Goal: Information Seeking & Learning: Learn about a topic

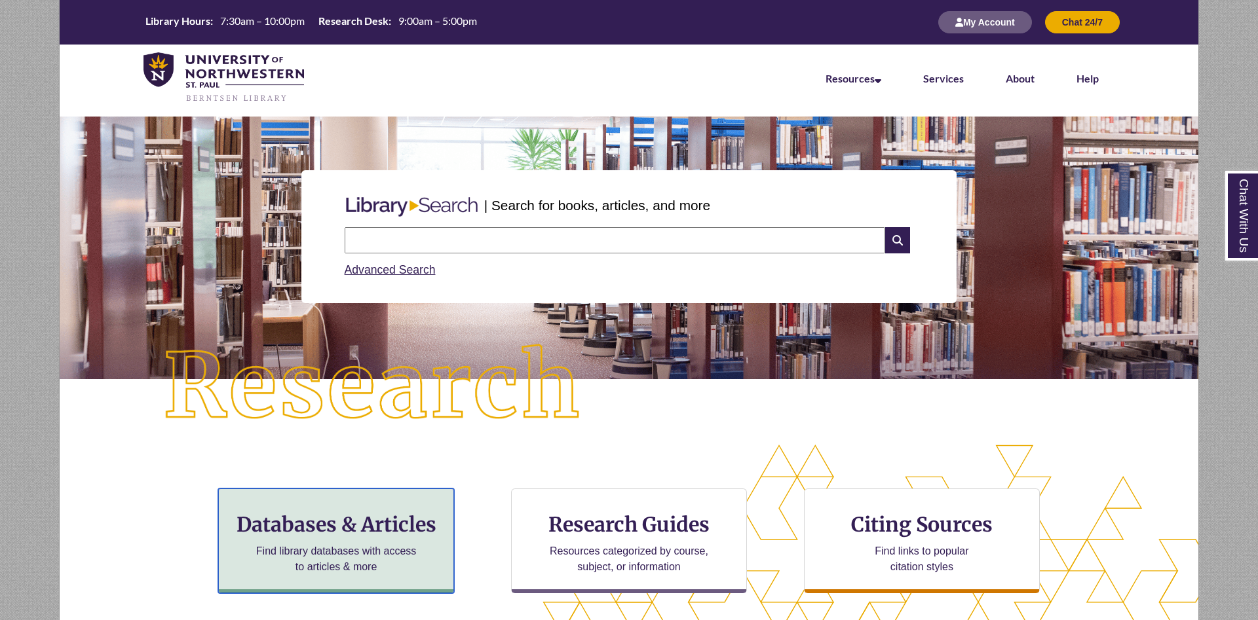
click at [385, 537] on div "Databases & Articles Find library databases with access to articles & more" at bounding box center [336, 541] width 236 height 105
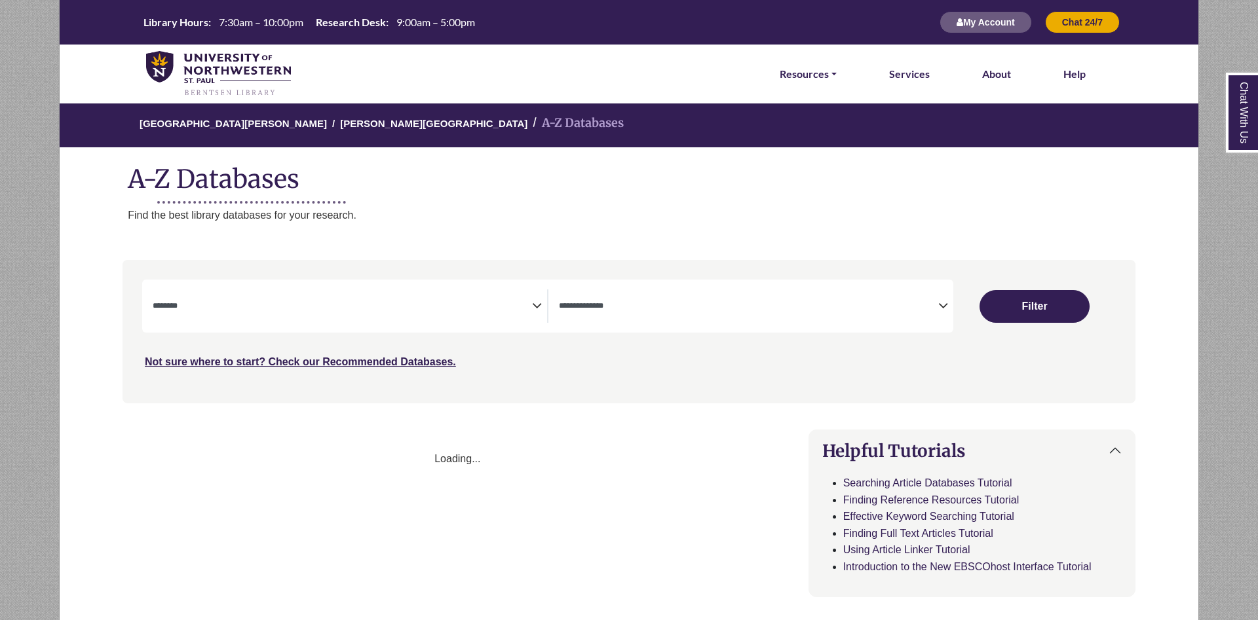
select select "Database Subject Filter"
select select "Database Types Filter"
select select "Database Subject Filter"
select select "Database Types Filter"
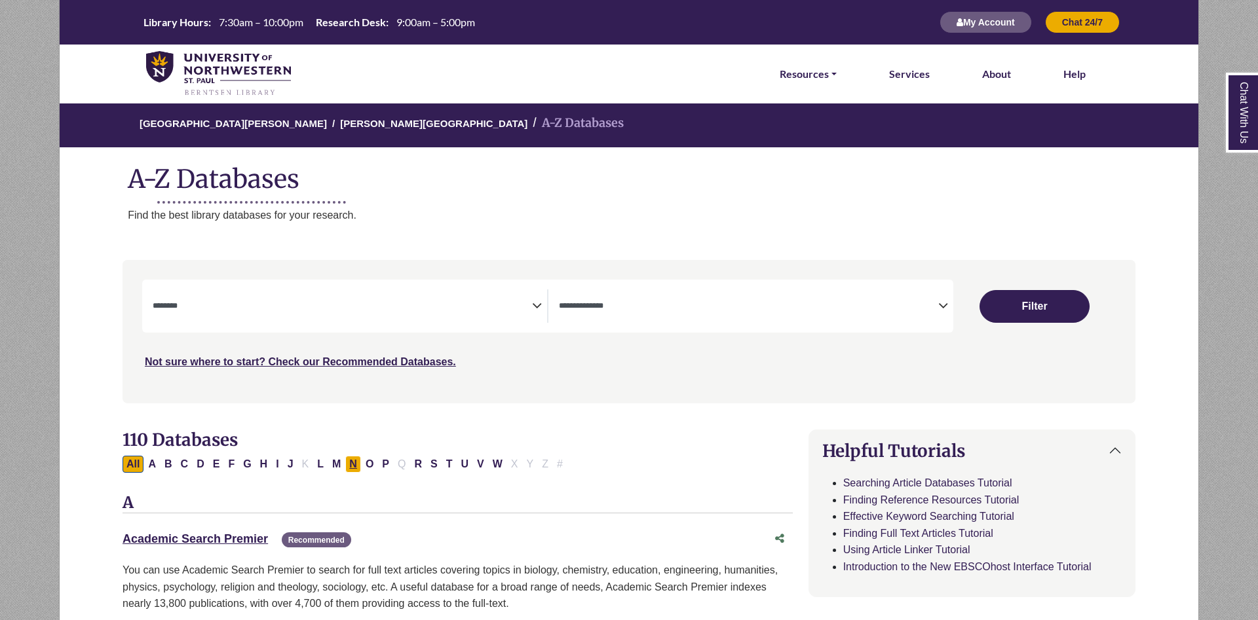
click at [350, 465] on button "N" at bounding box center [353, 464] width 16 height 17
select select "Database Subject Filter"
select select "Database Types Filter"
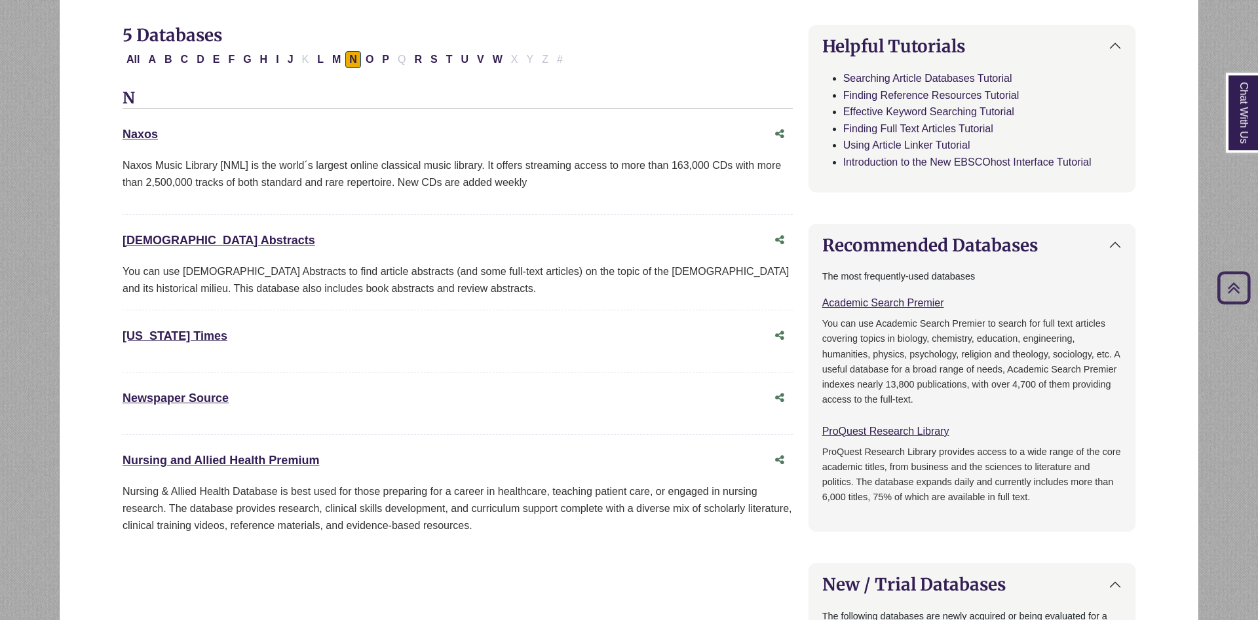
scroll to position [468, 0]
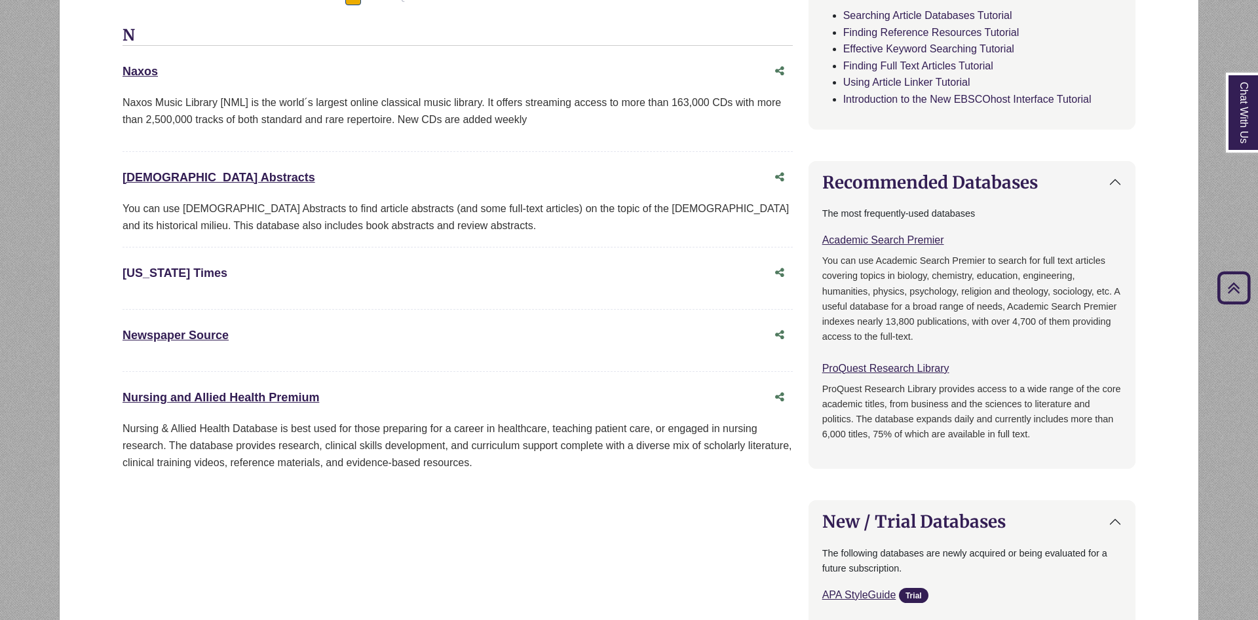
click at [183, 280] on link "New York Times This link opens in a new window" at bounding box center [175, 273] width 105 height 13
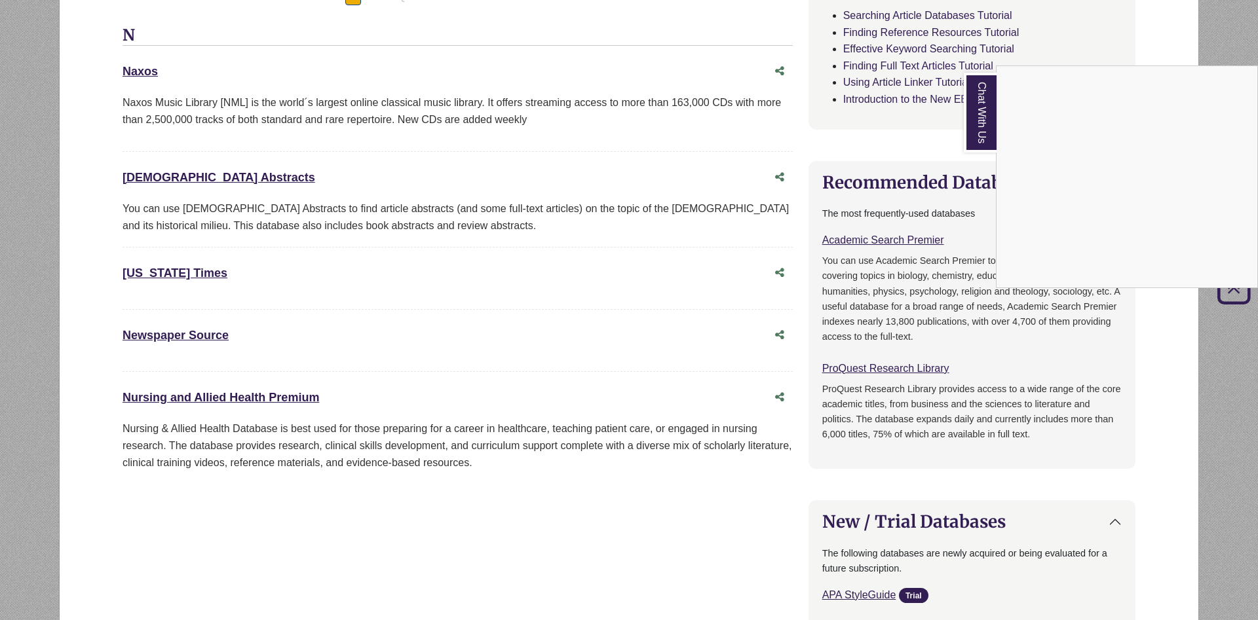
click at [181, 274] on div "Chat With Us" at bounding box center [629, 310] width 1258 height 620
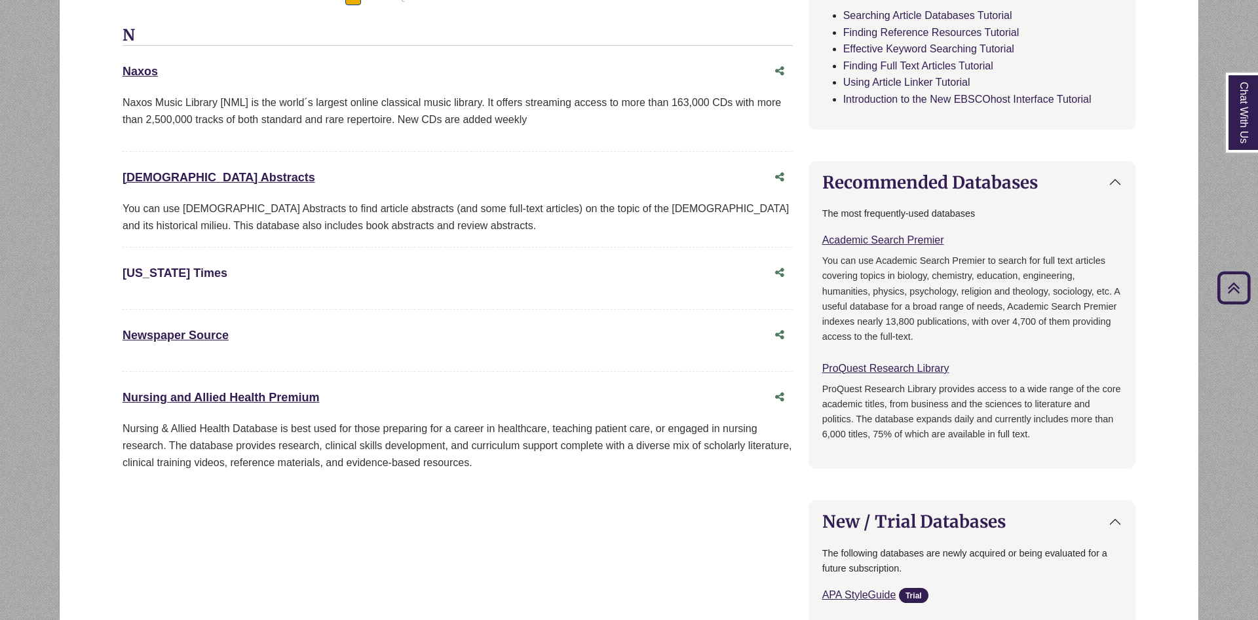
click at [181, 274] on link "New York Times This link opens in a new window" at bounding box center [175, 273] width 105 height 13
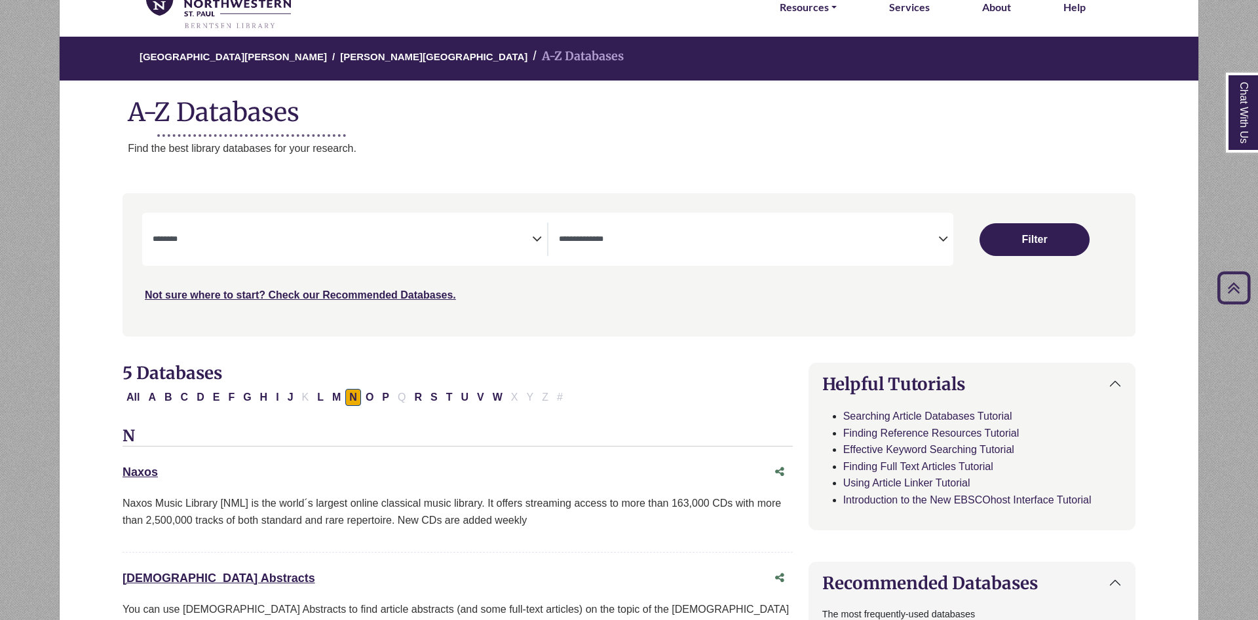
scroll to position [0, 0]
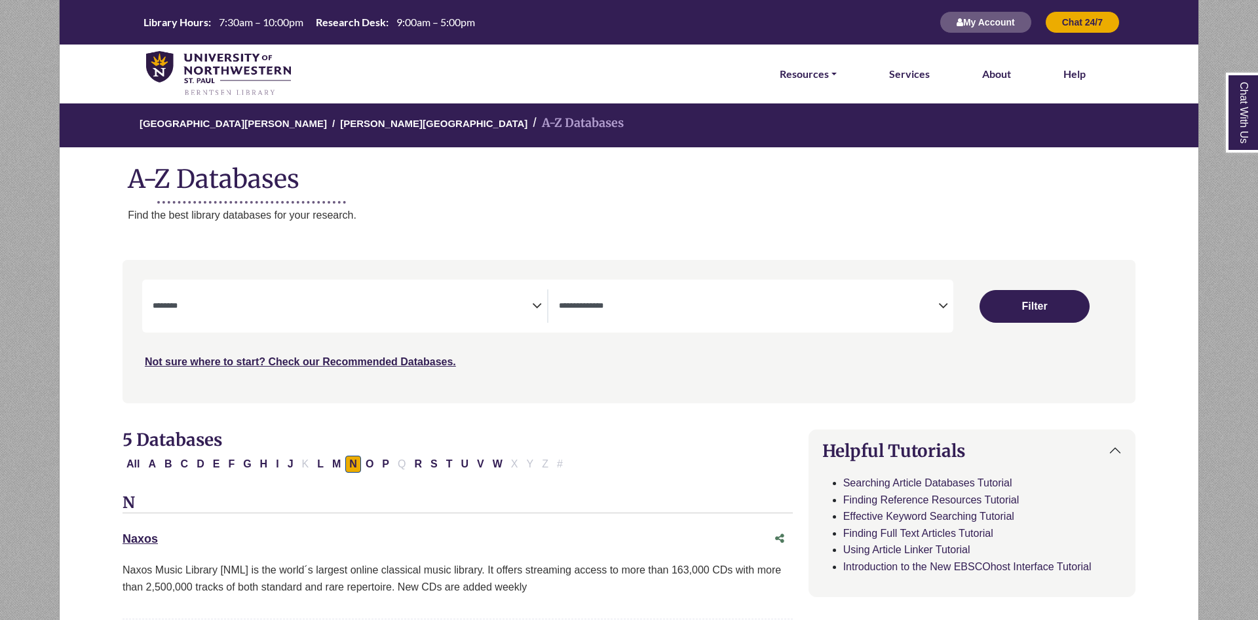
click at [209, 71] on img at bounding box center [218, 74] width 145 height 46
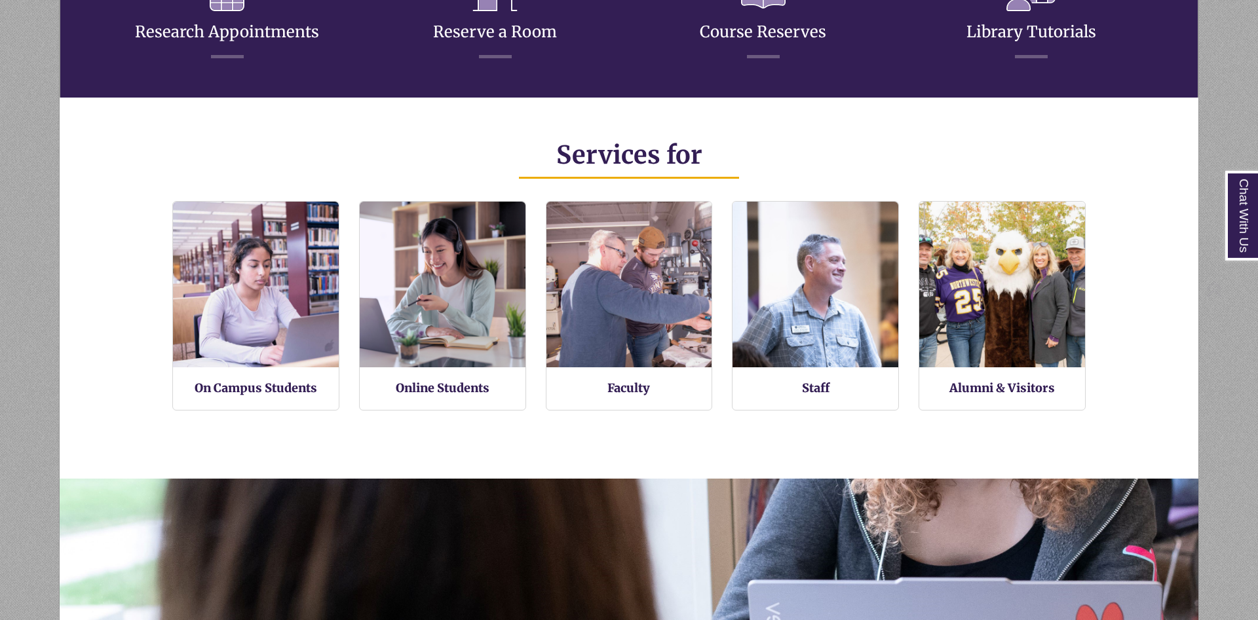
scroll to position [381, 1027]
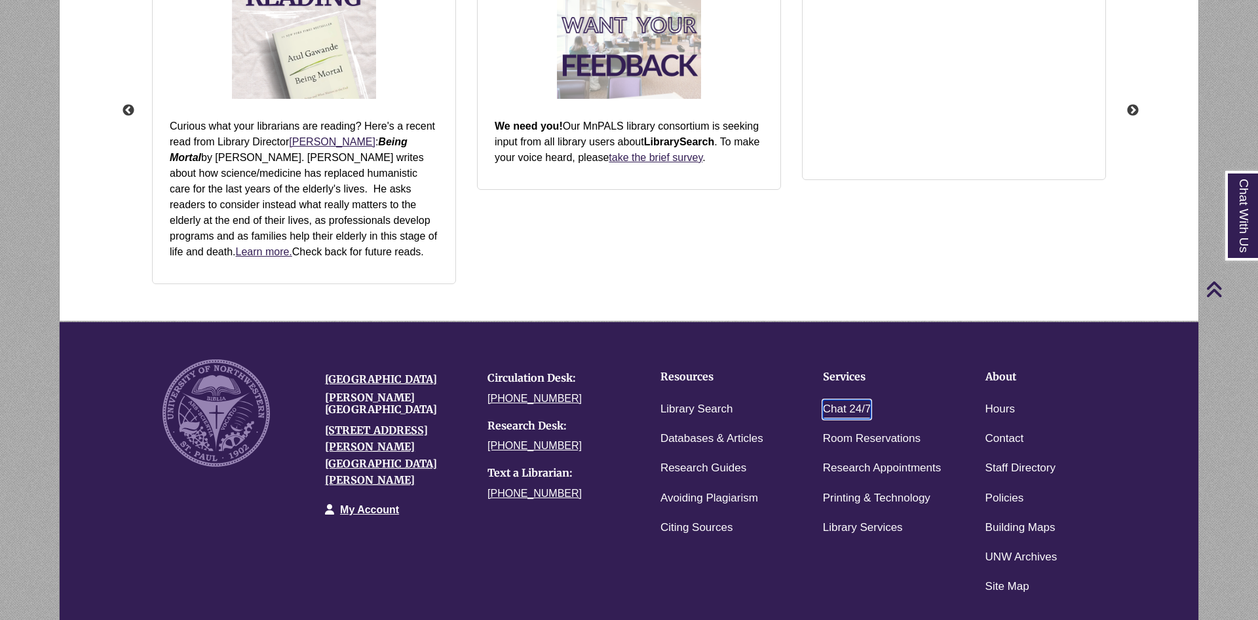
click at [861, 410] on link "Chat 24/7" at bounding box center [847, 409] width 48 height 19
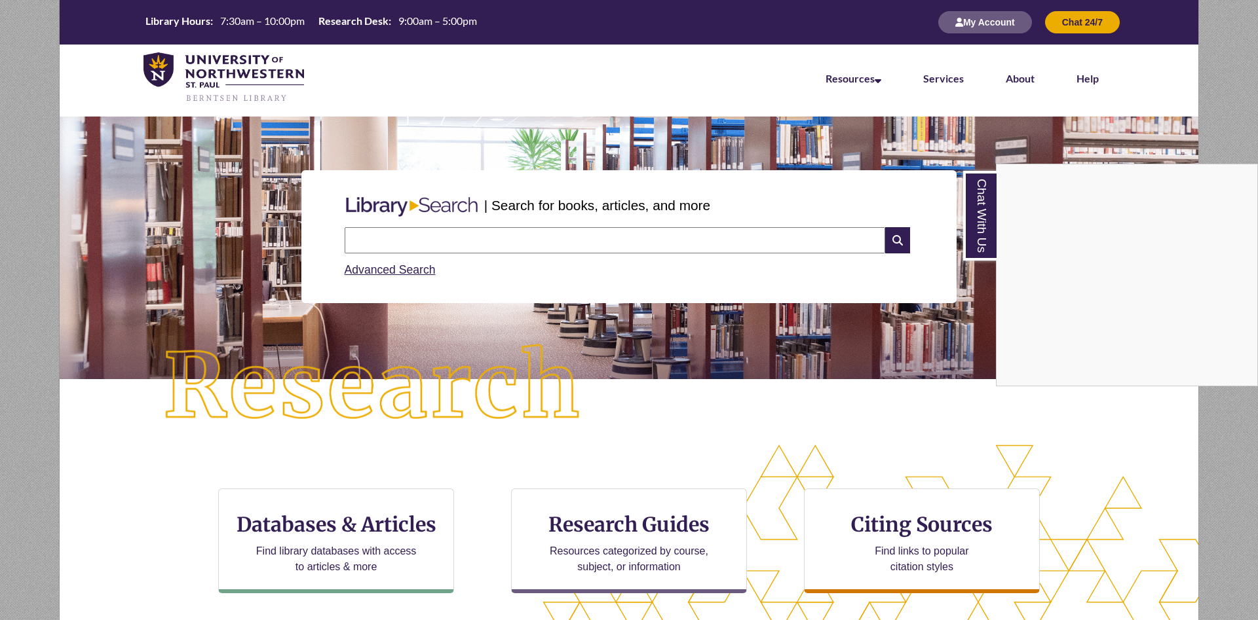
scroll to position [6, 7]
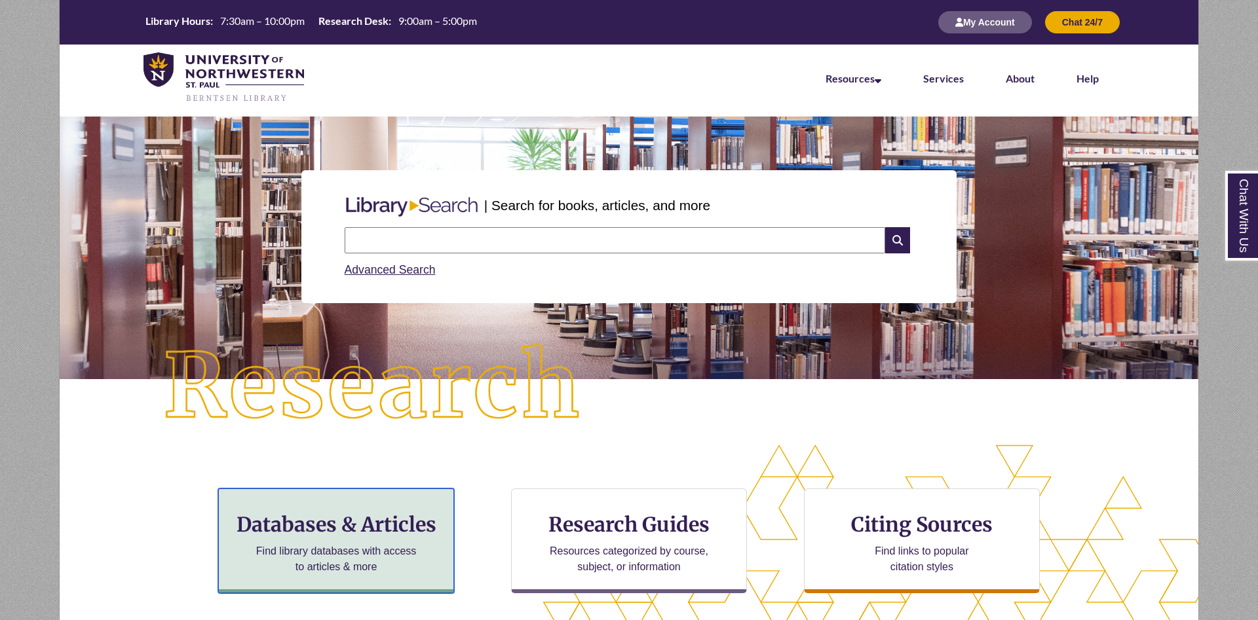
click at [390, 527] on h3 "Databases & Articles" at bounding box center [336, 524] width 214 height 25
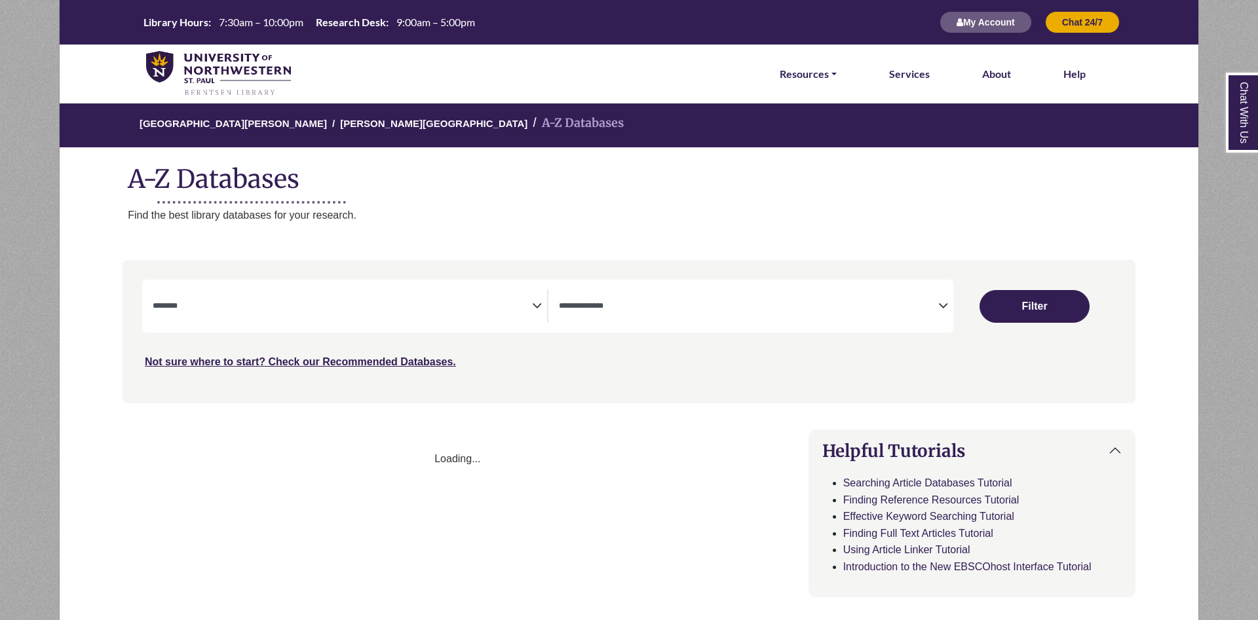
select select "Database Subject Filter"
select select "Database Types Filter"
select select "Database Subject Filter"
select select "Database Types Filter"
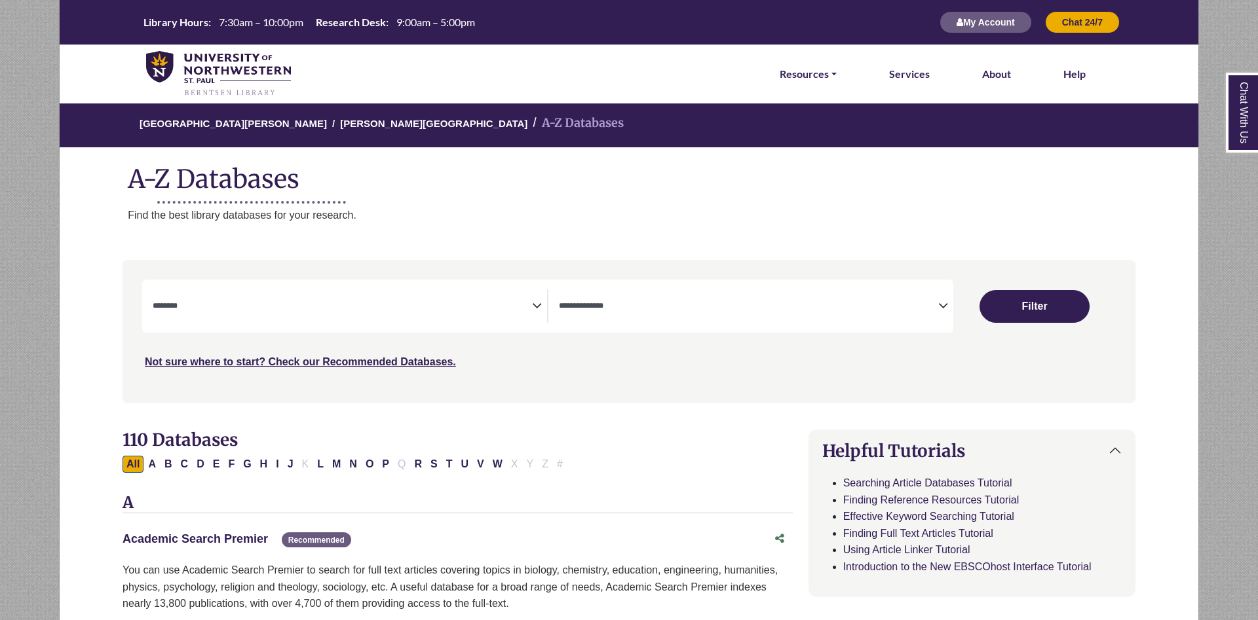
click at [235, 542] on link "Academic Search Premier This link opens in a new window" at bounding box center [195, 539] width 145 height 13
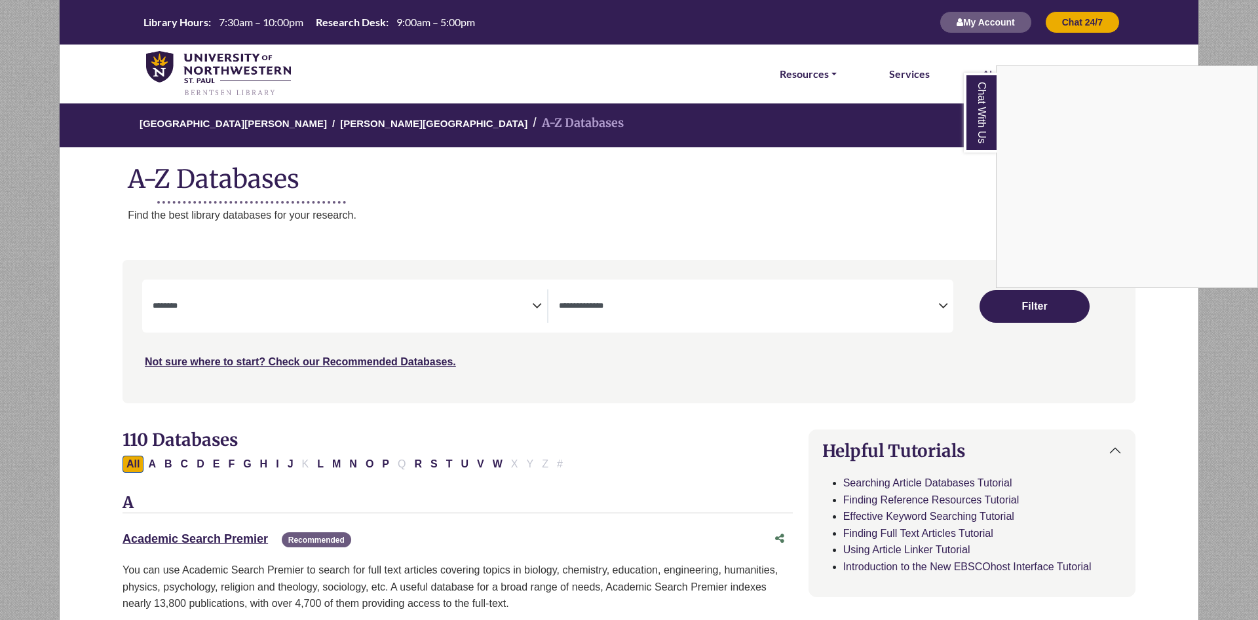
select select "Database Subject Filter"
select select "Database Types Filter"
click at [987, 125] on link "Chat With Us" at bounding box center [980, 113] width 33 height 80
